Goal: Find specific page/section: Locate item on page

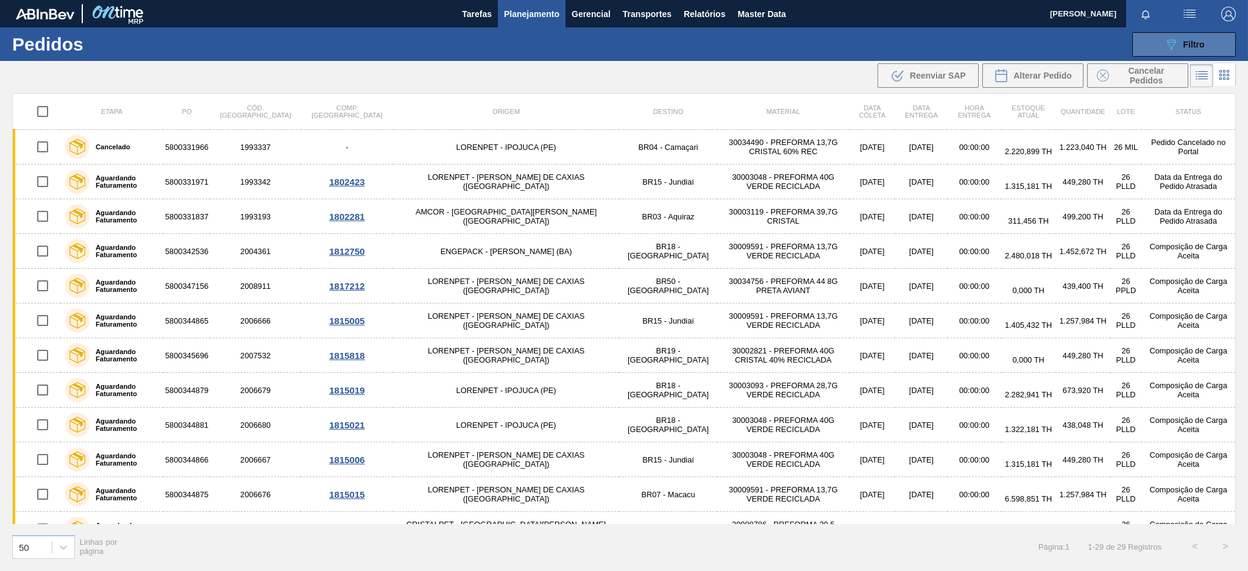
click at [1155, 35] on button "089F7B8B-B2A5-4AFE-B5C0-19BA573D28AC Filtro" at bounding box center [1184, 44] width 104 height 24
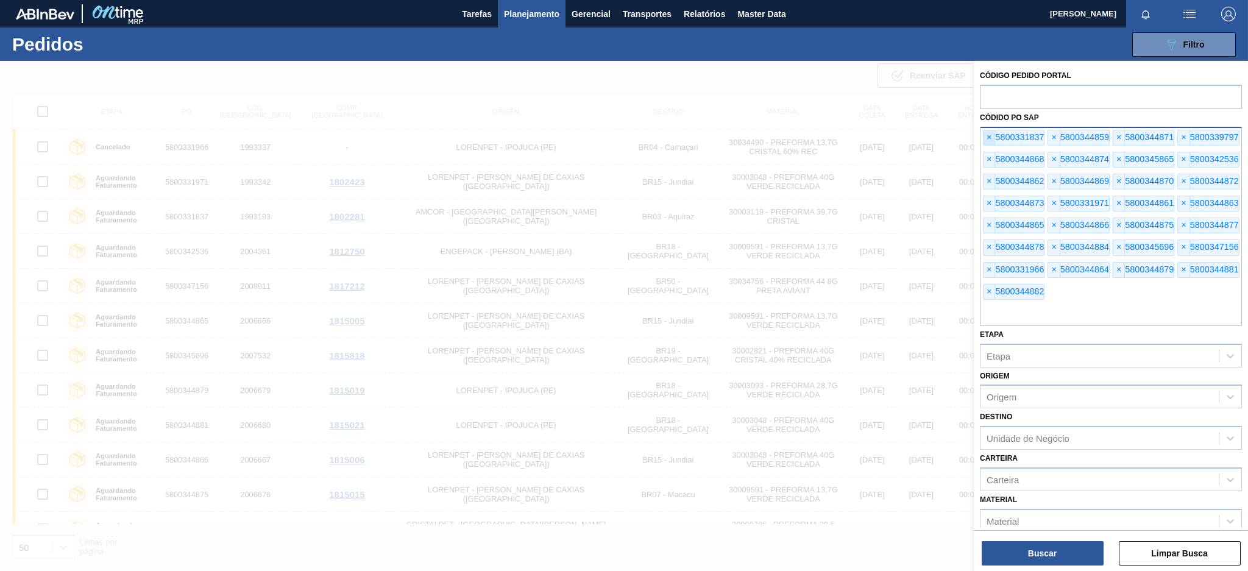
click at [985, 136] on span "×" at bounding box center [990, 137] width 12 height 15
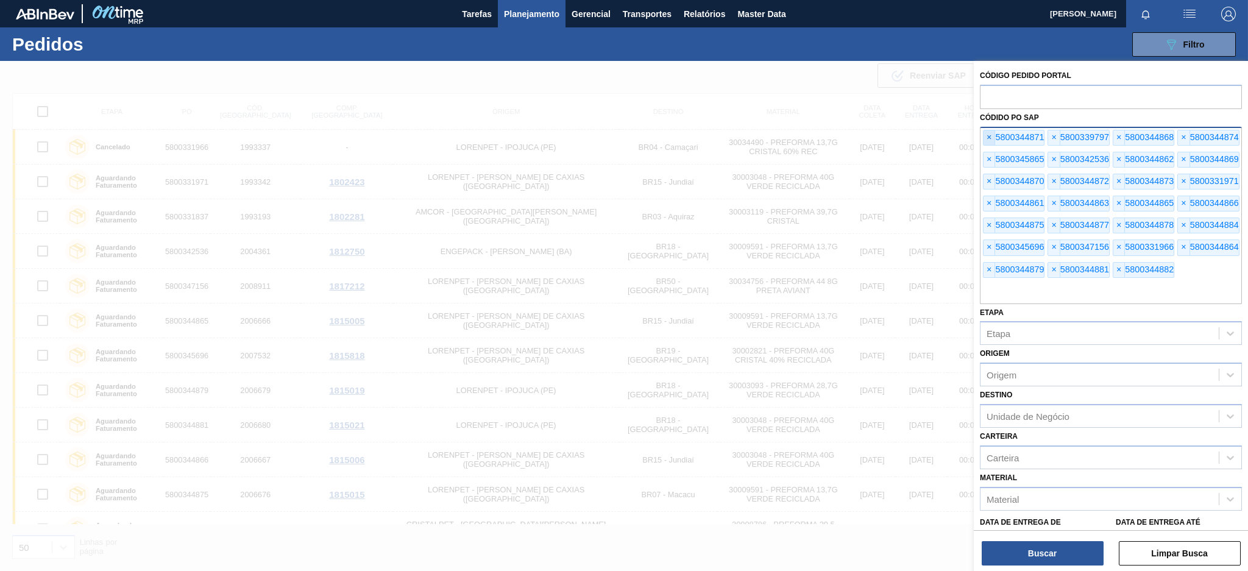
click at [985, 136] on span "×" at bounding box center [990, 137] width 12 height 15
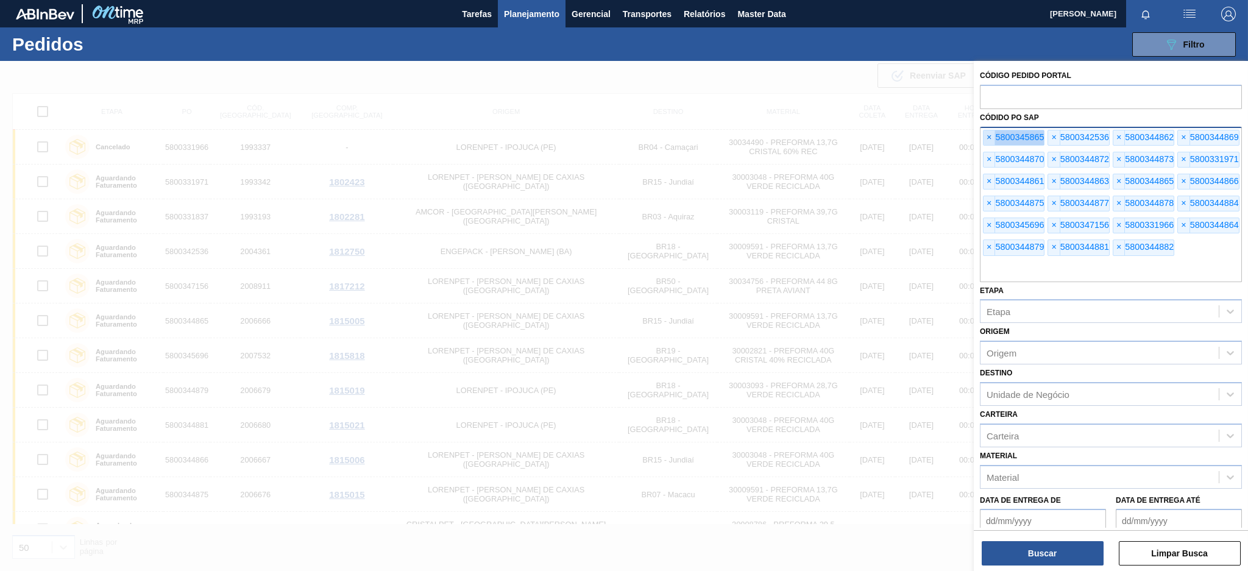
click at [985, 136] on span "×" at bounding box center [990, 137] width 12 height 15
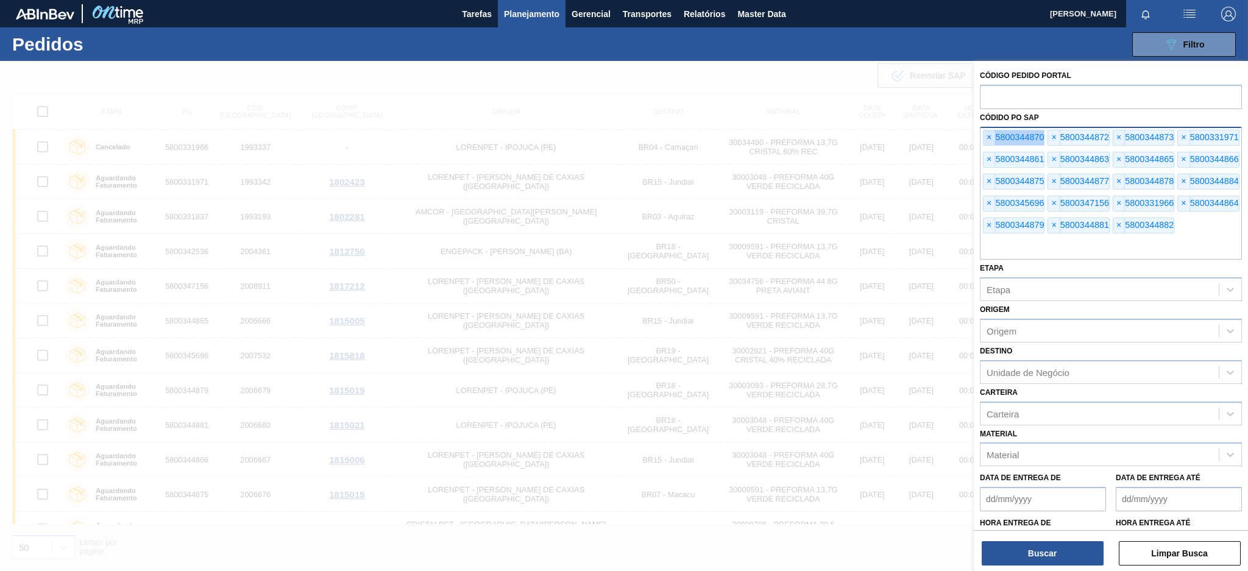
click at [985, 136] on span "×" at bounding box center [990, 137] width 12 height 15
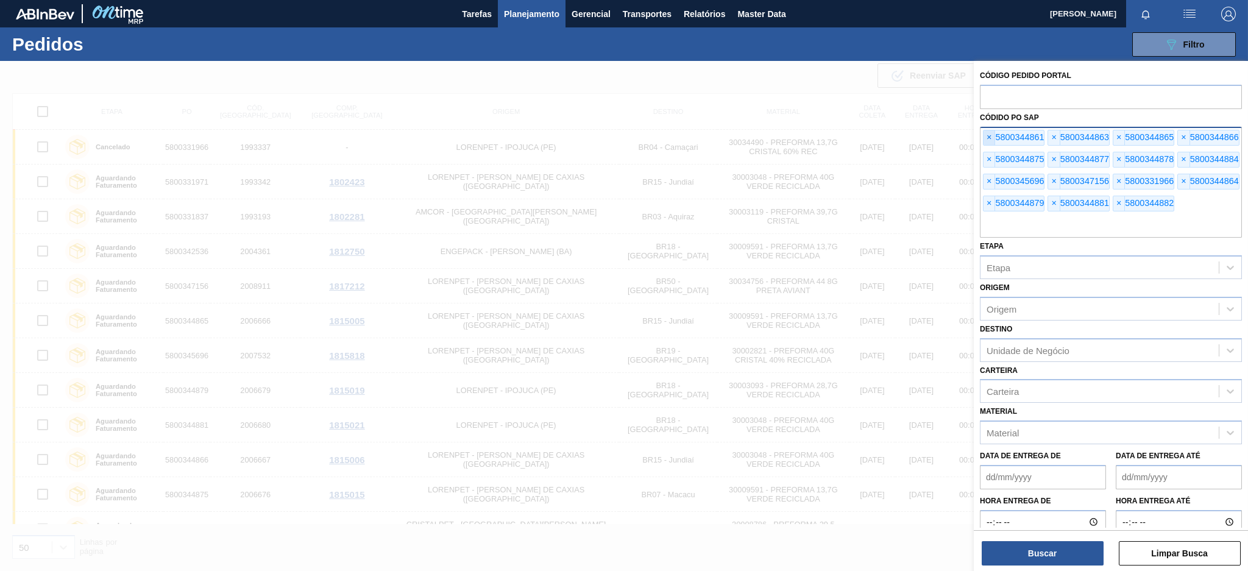
click at [985, 136] on span "×" at bounding box center [990, 137] width 12 height 15
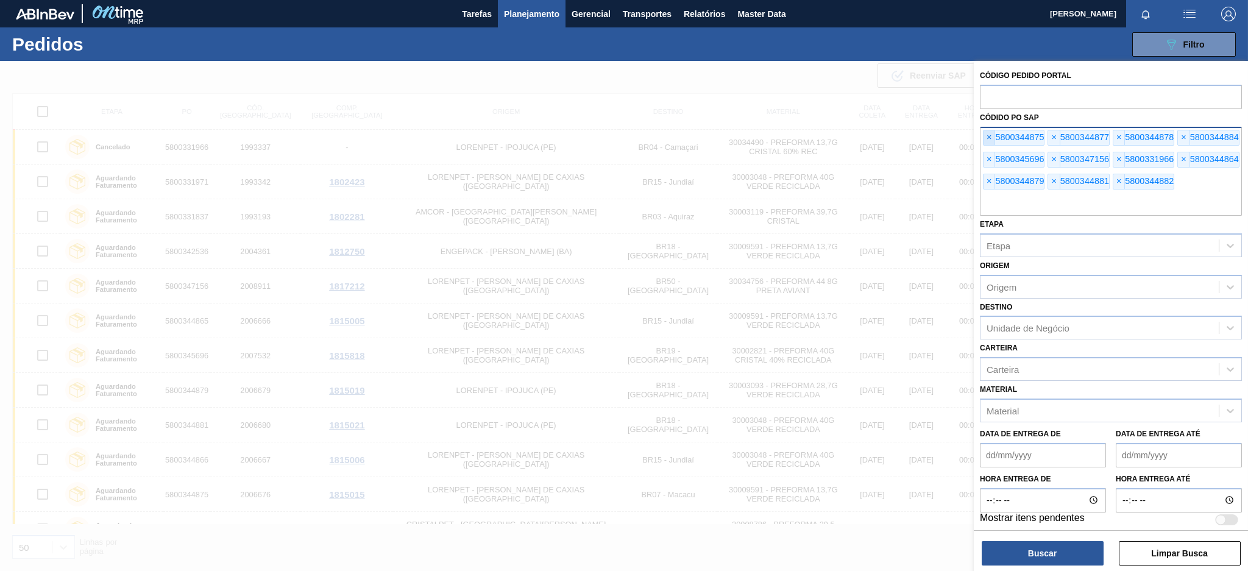
click at [985, 136] on span "×" at bounding box center [990, 137] width 12 height 15
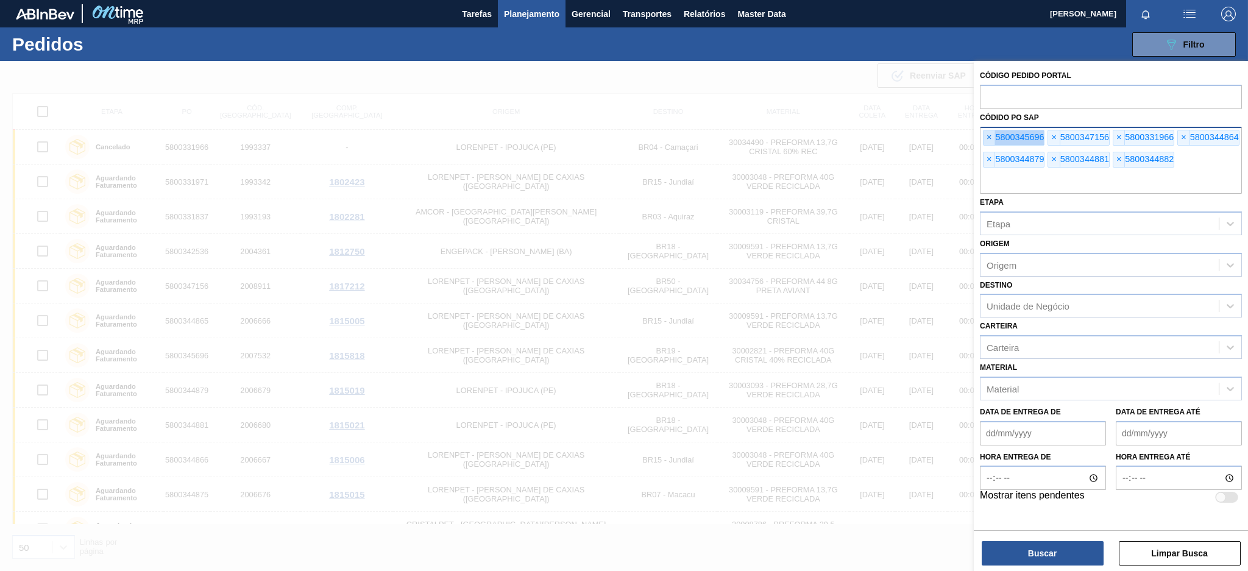
click at [985, 136] on span "×" at bounding box center [990, 137] width 12 height 15
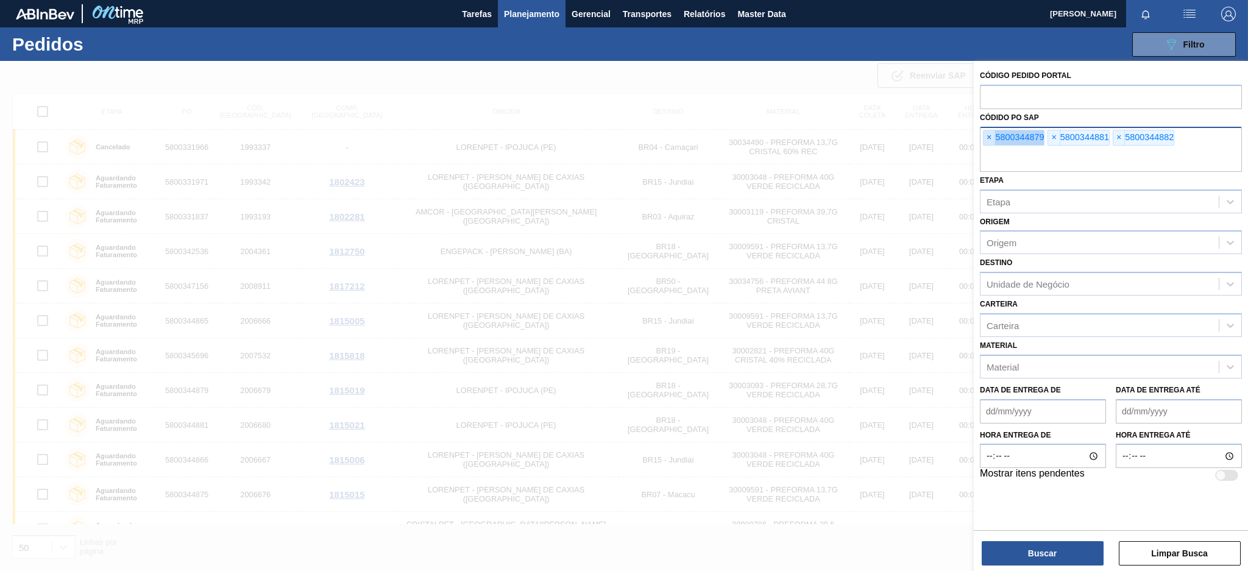
click at [985, 136] on span "×" at bounding box center [990, 137] width 12 height 15
click at [985, 149] on input "text" at bounding box center [1111, 160] width 262 height 23
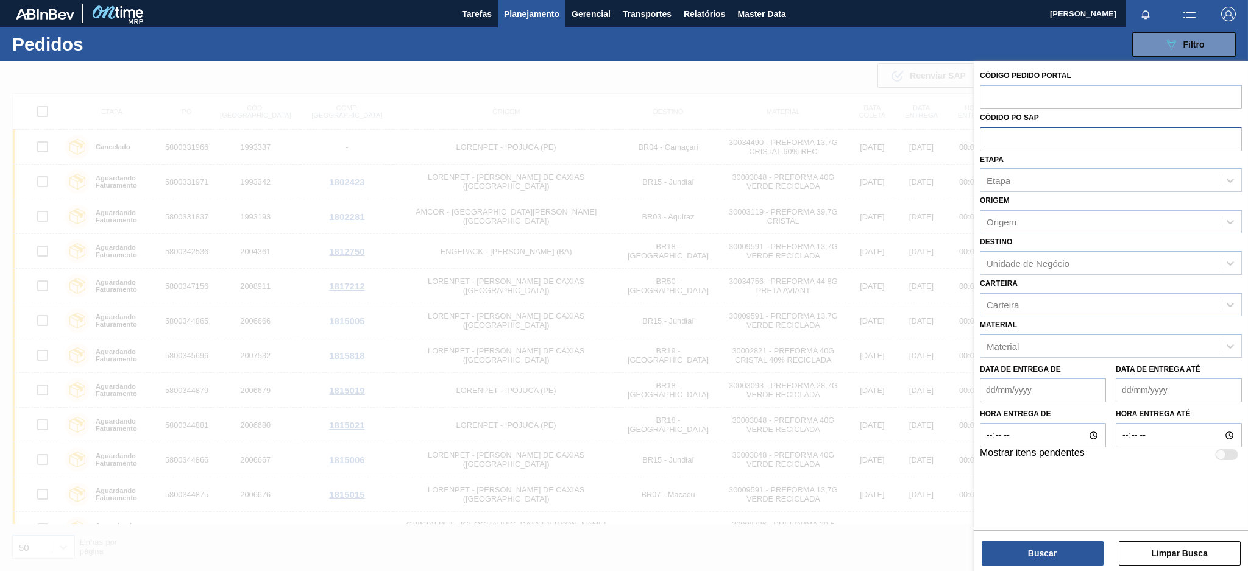
click at [985, 136] on input "text" at bounding box center [1111, 138] width 262 height 23
paste input "5800319096"
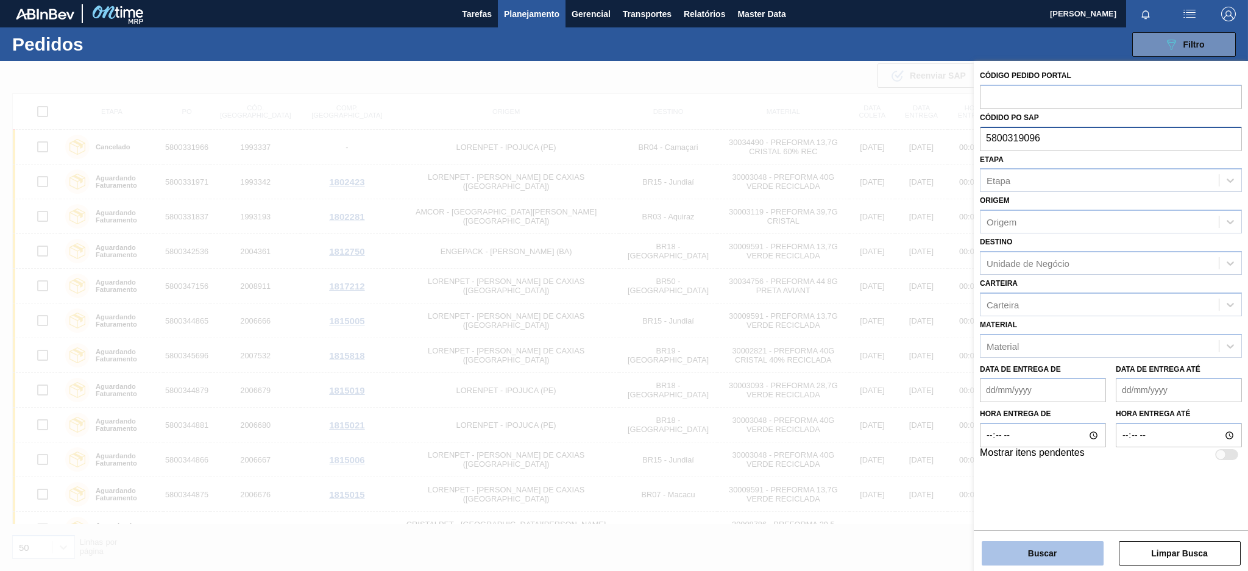
type input "5800319096"
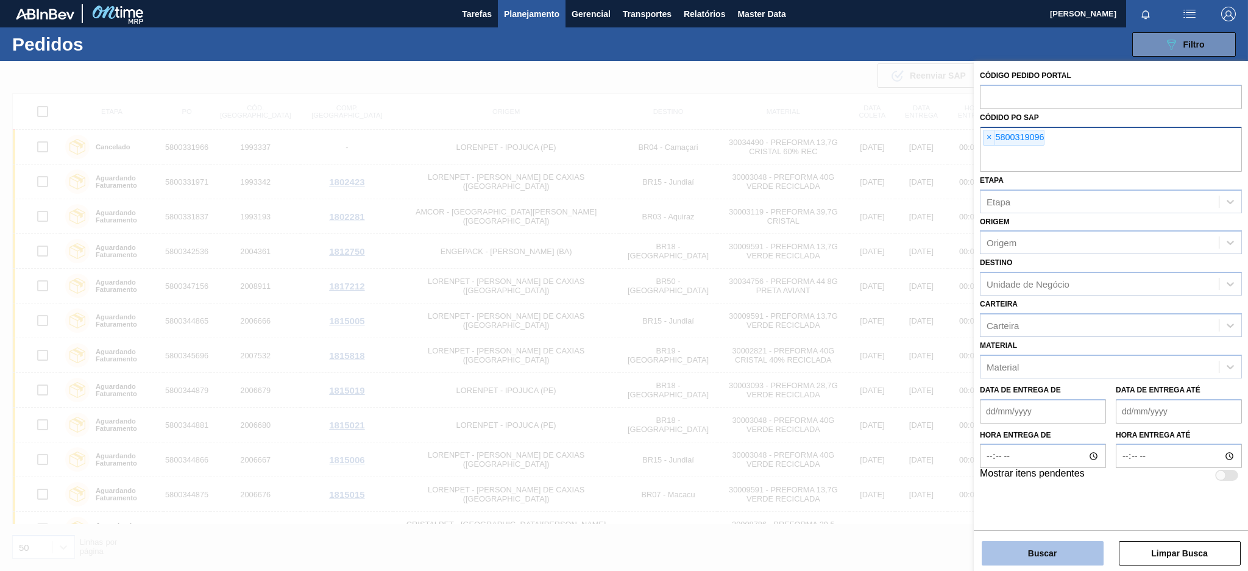
click at [1061, 551] on button "Buscar" at bounding box center [1043, 553] width 122 height 24
